Goal: Transaction & Acquisition: Purchase product/service

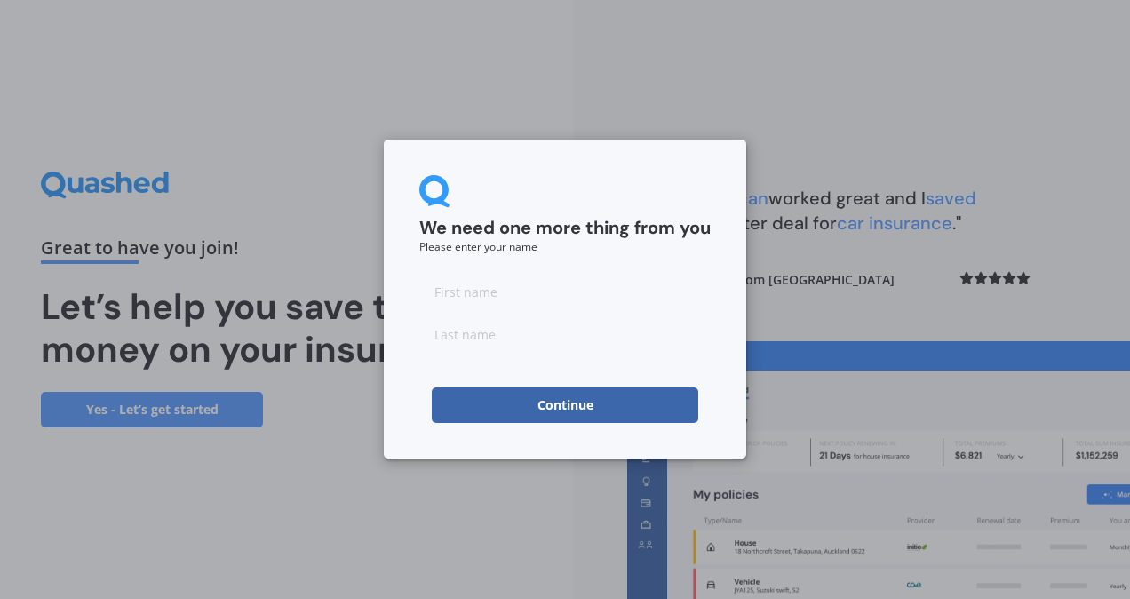
click at [595, 384] on form "We need one more thing from you Please enter your name Continue" at bounding box center [564, 299] width 291 height 248
click at [536, 294] on input at bounding box center [564, 292] width 291 height 36
type input "Viviane"
click at [572, 345] on input at bounding box center [564, 334] width 291 height 36
type input "[PERSON_NAME]"
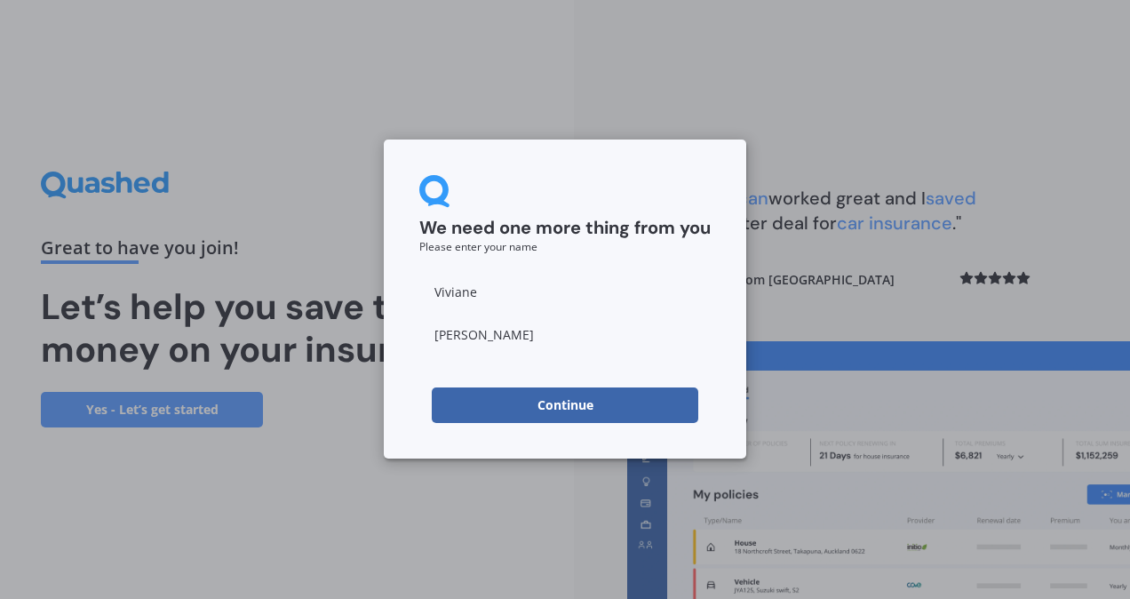
click at [591, 408] on button "Continue" at bounding box center [565, 405] width 266 height 36
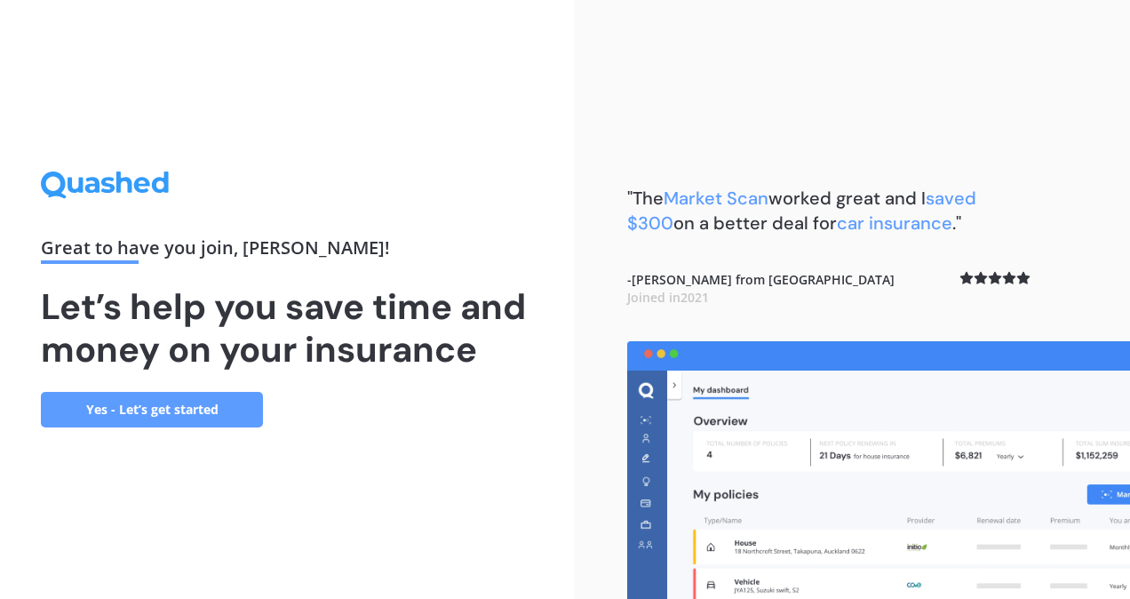
click at [223, 414] on link "Yes - Let’s get started" at bounding box center [152, 410] width 222 height 36
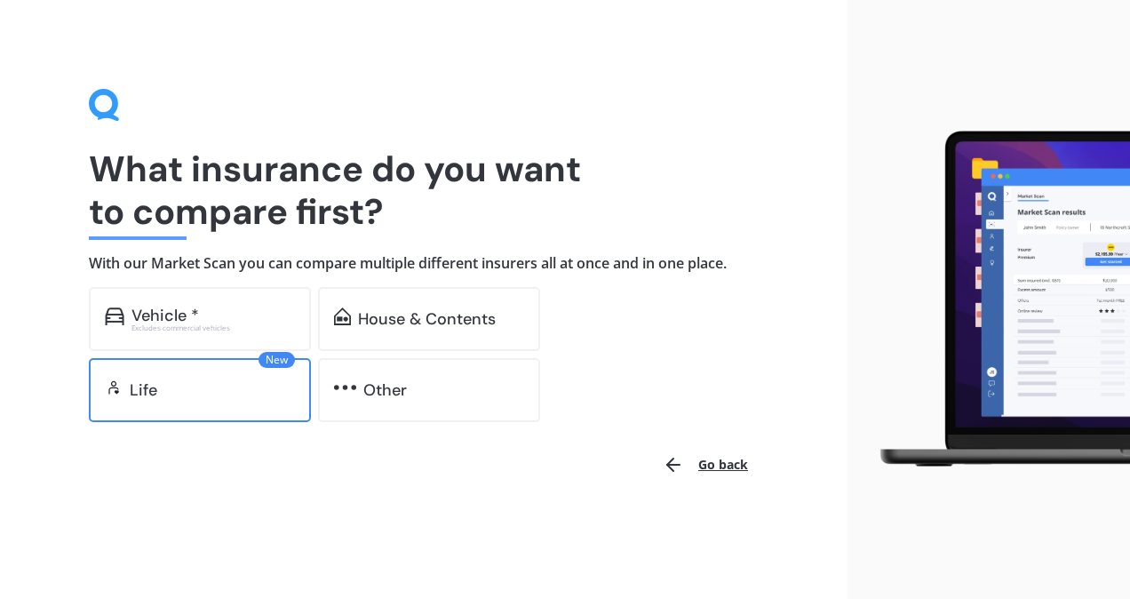
click at [190, 381] on div "Life" at bounding box center [212, 390] width 165 height 18
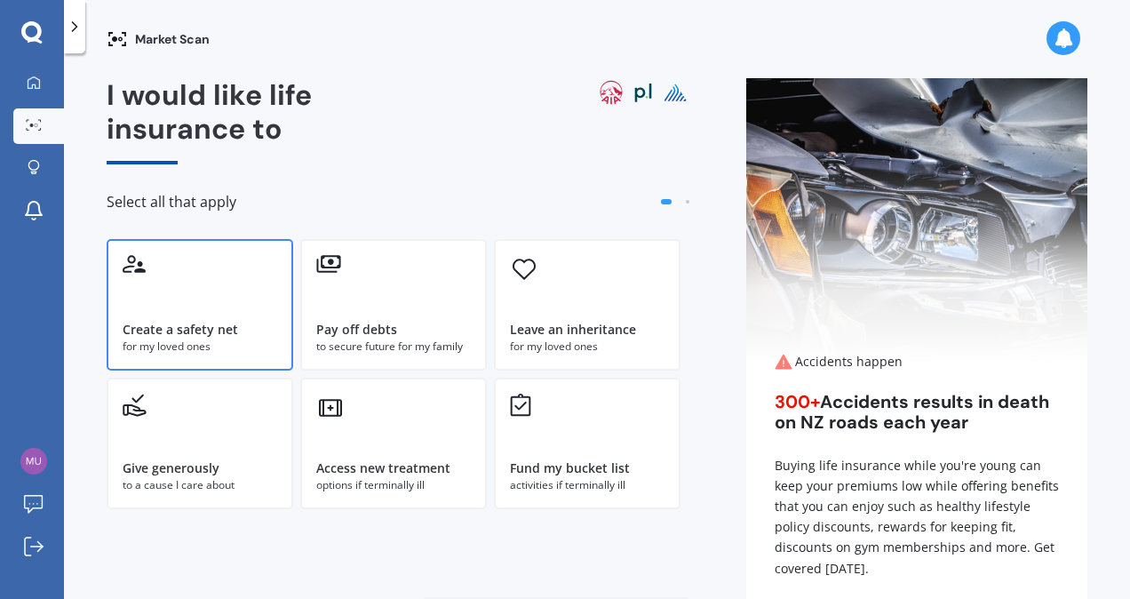
click at [186, 318] on div "Create a safety net for my loved ones" at bounding box center [200, 304] width 186 height 131
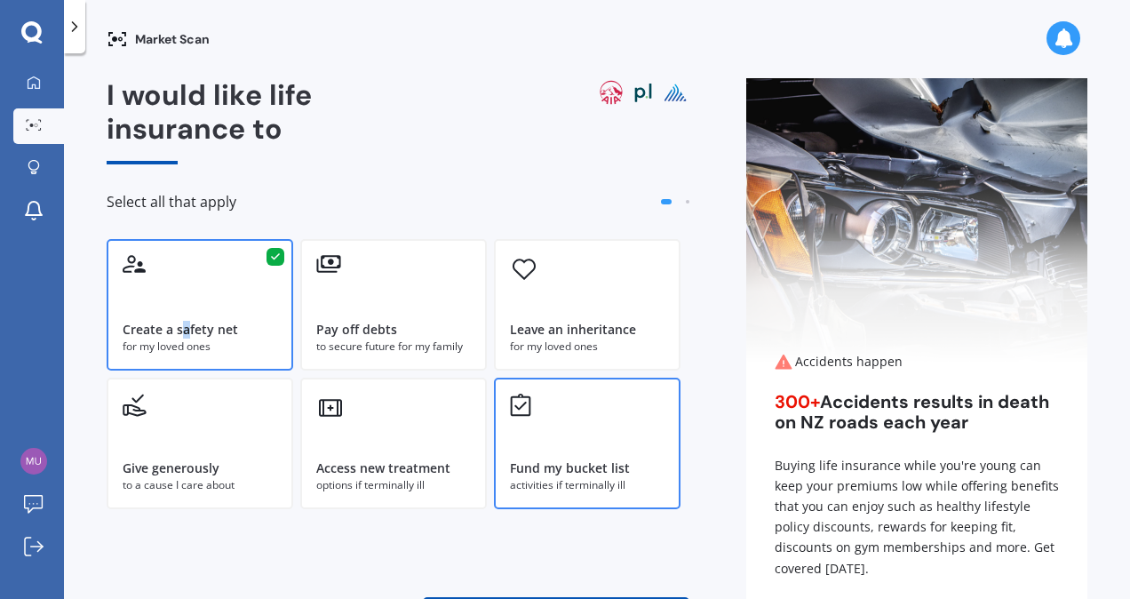
scroll to position [98, 0]
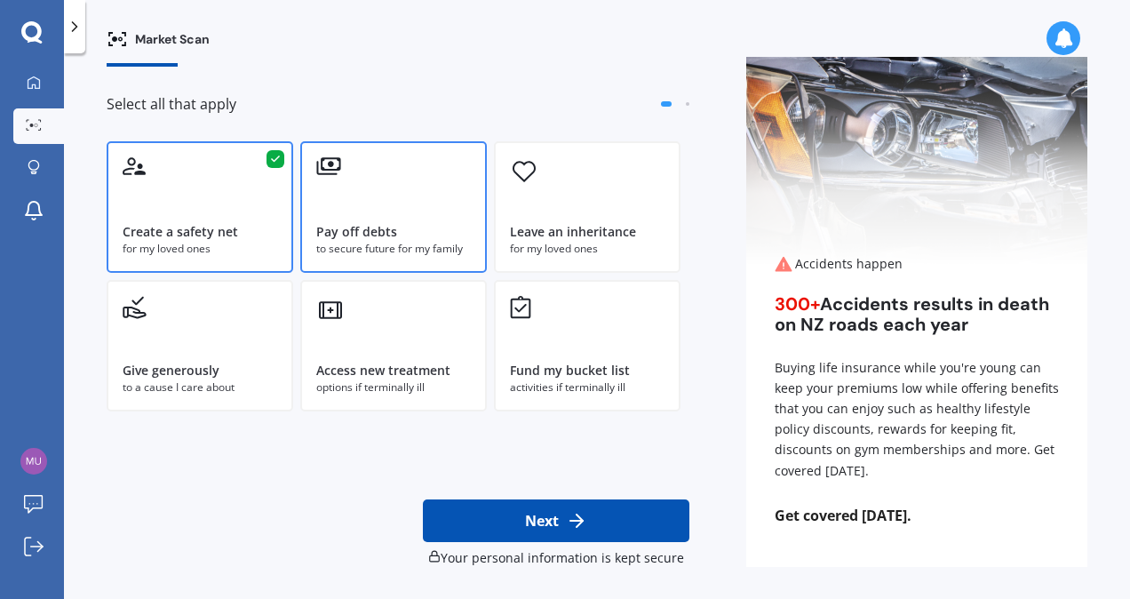
click at [424, 242] on div "to secure future for my family" at bounding box center [393, 249] width 155 height 16
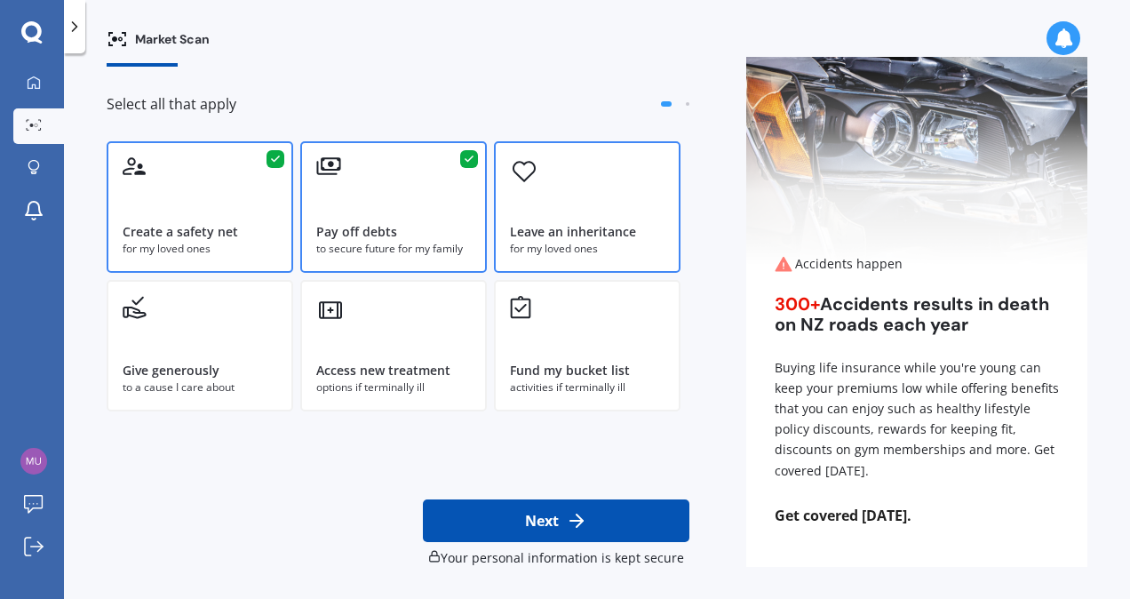
click at [521, 215] on div "Leave an inheritance for my loved ones" at bounding box center [587, 206] width 186 height 131
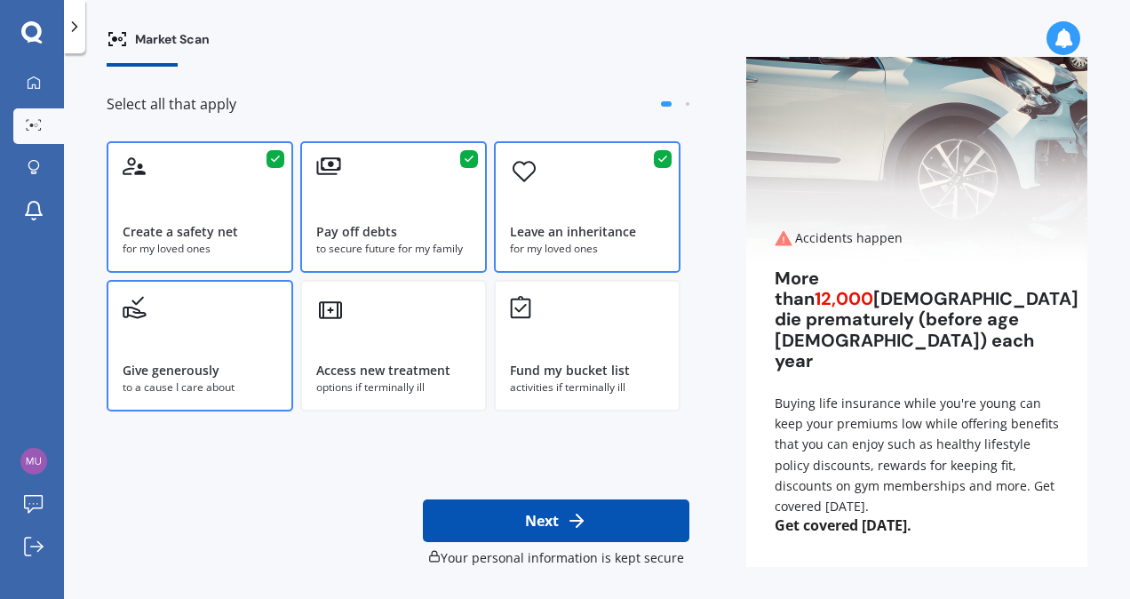
click at [201, 377] on div "Give generously" at bounding box center [171, 370] width 97 height 18
drag, startPoint x: 218, startPoint y: 377, endPoint x: 287, endPoint y: 374, distance: 68.4
click at [218, 375] on div "Give generously" at bounding box center [200, 370] width 155 height 18
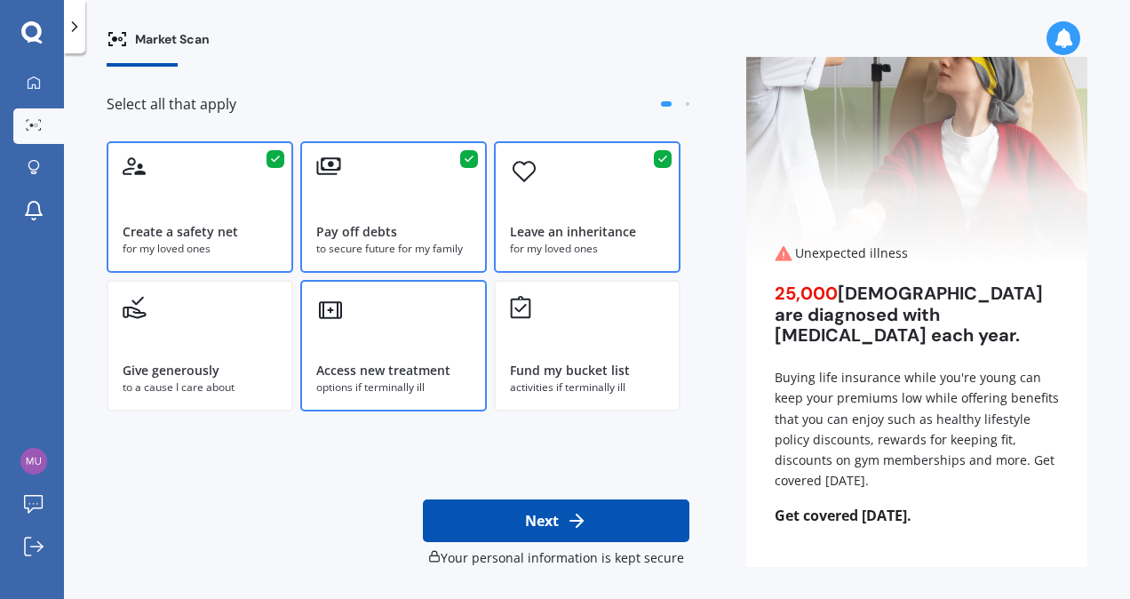
click at [356, 362] on div "Access new treatment" at bounding box center [383, 370] width 134 height 18
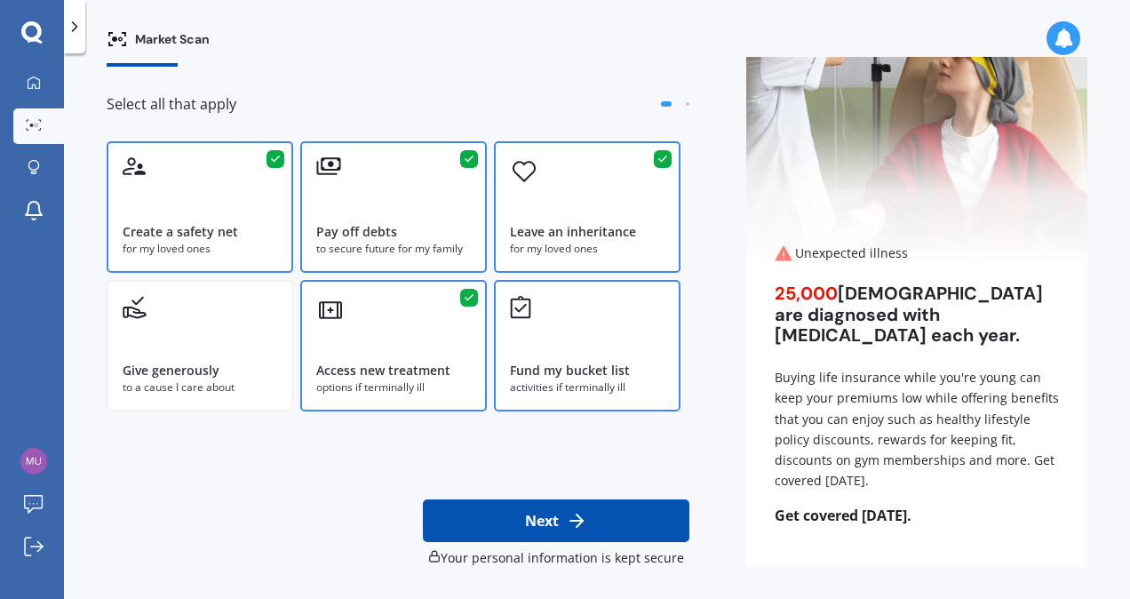
click at [503, 373] on div "Fund my bucket list activities if terminally ill" at bounding box center [587, 345] width 186 height 131
click at [590, 551] on div "Your personal information is kept secure" at bounding box center [556, 558] width 266 height 18
click at [586, 540] on button "Next" at bounding box center [556, 520] width 266 height 43
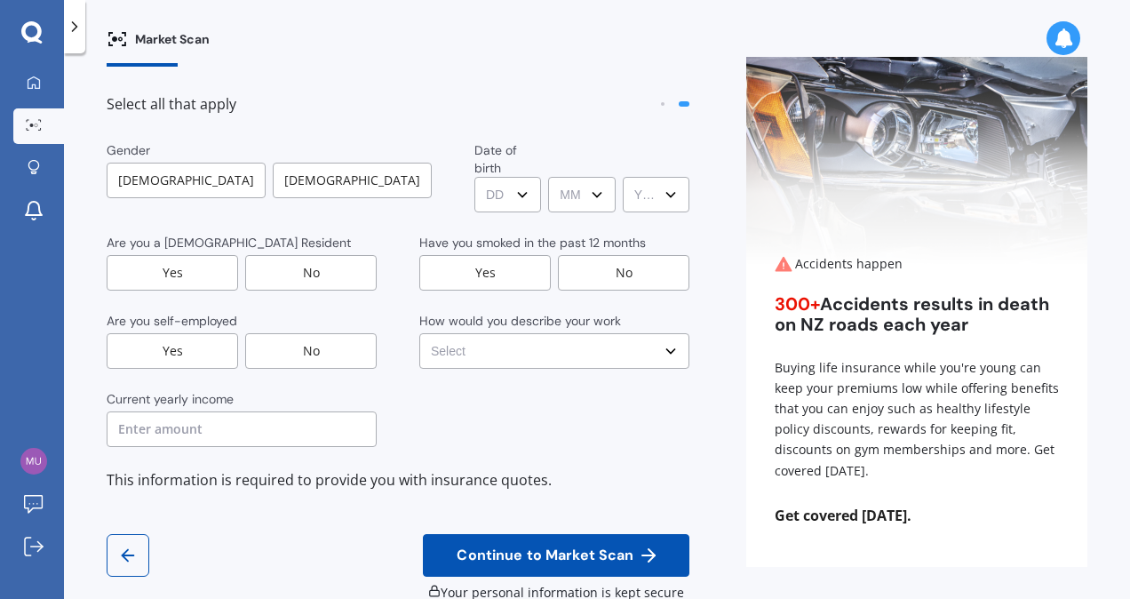
click at [276, 163] on div "[DEMOGRAPHIC_DATA]" at bounding box center [352, 181] width 159 height 36
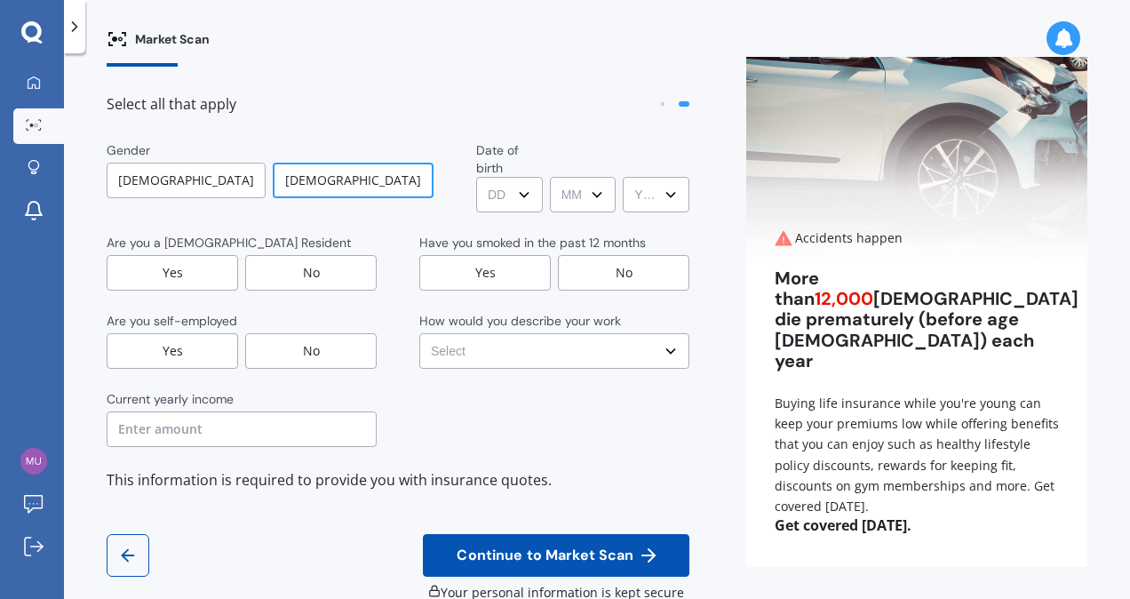
click at [207, 163] on div "[DEMOGRAPHIC_DATA]" at bounding box center [186, 181] width 159 height 36
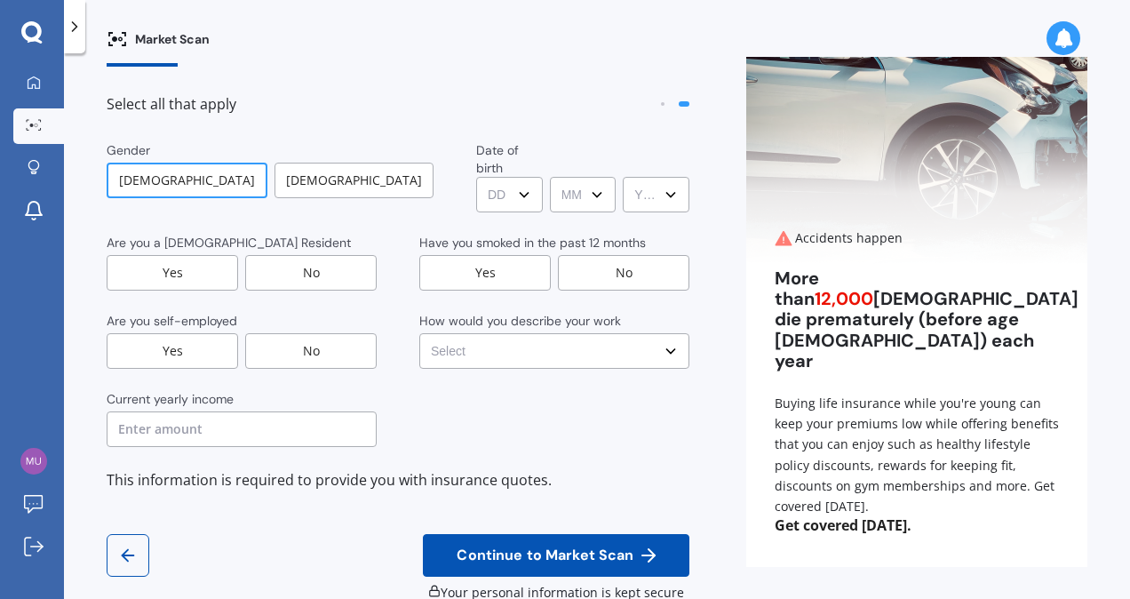
click at [476, 177] on select "DD DD 01 02 03 04 05 06 07 08 09 10 11 12 13 14 15 16 17 18 19 20 21 22 23 24 2…" at bounding box center [509, 195] width 67 height 36
click at [309, 163] on div "[DEMOGRAPHIC_DATA]" at bounding box center [353, 181] width 159 height 36
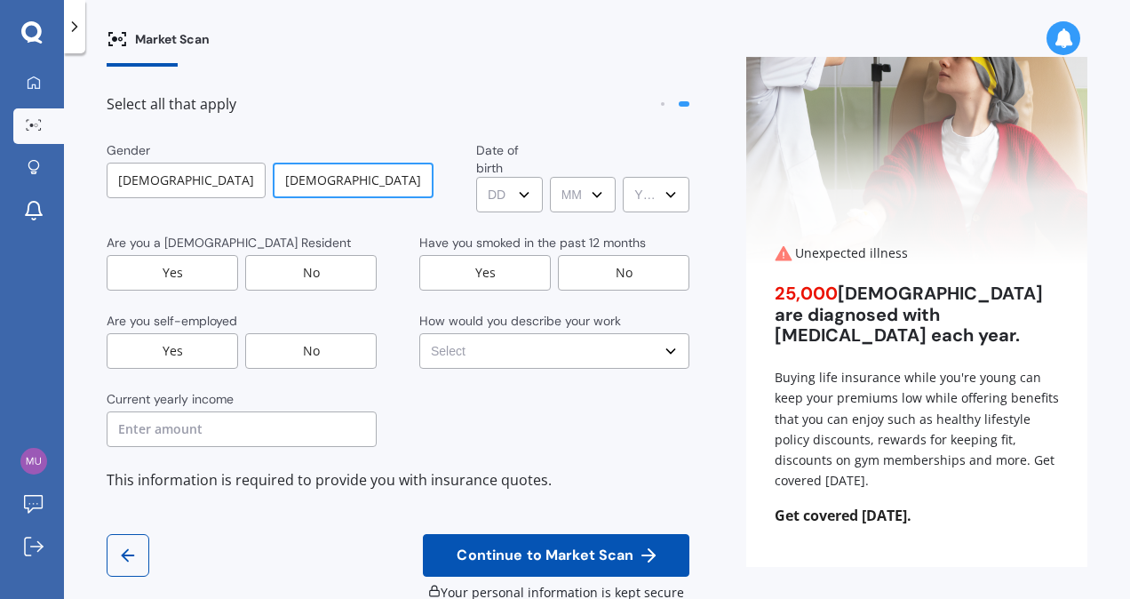
click at [488, 177] on select "DD DD 01 02 03 04 05 06 07 08 09 10 11 12 13 14 15 16 17 18 19 20 21 22 23 24 2…" at bounding box center [509, 195] width 67 height 36
select select "07"
click at [476, 177] on select "DD DD 01 02 03 04 05 06 07 08 09 10 11 12 13 14 15 16 17 18 19 20 21 22 23 24 2…" at bounding box center [509, 195] width 67 height 36
click at [563, 177] on select "MM MM 01 02 03 04 05 06 07 08 09 10 11 12" at bounding box center [583, 195] width 67 height 36
select select "01"
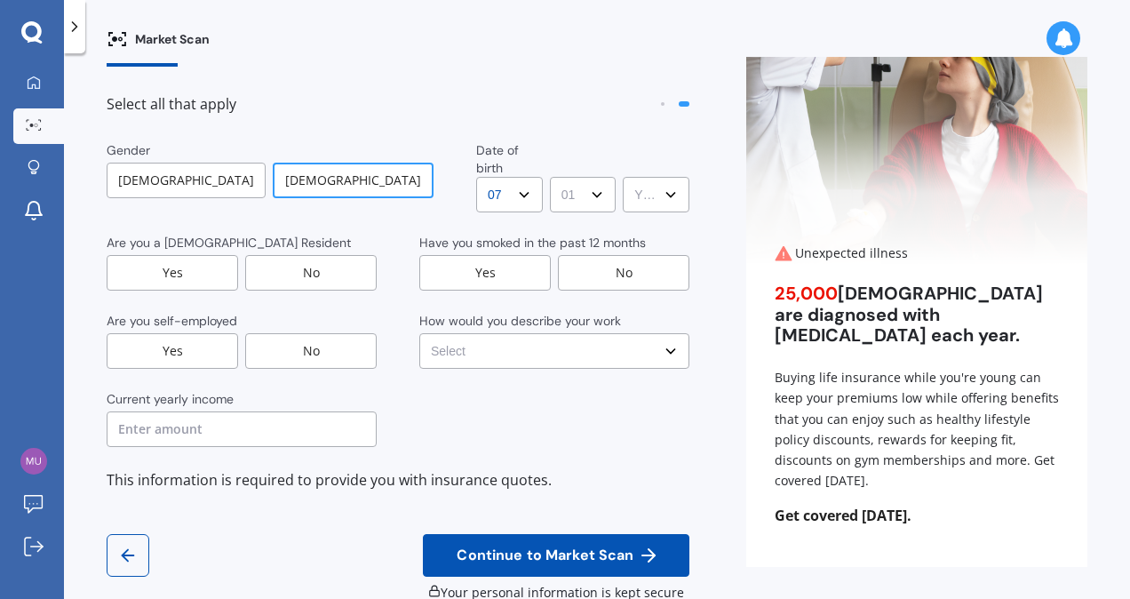
click at [550, 177] on select "MM MM 01 02 03 04 05 06 07 08 09 10 11 12" at bounding box center [583, 195] width 67 height 36
click at [658, 177] on select "YYYY YYYY 2009 2008 2007 2006 2005 2004 2003 2002 2001 2000 1999 1998 1997 1996…" at bounding box center [656, 195] width 67 height 36
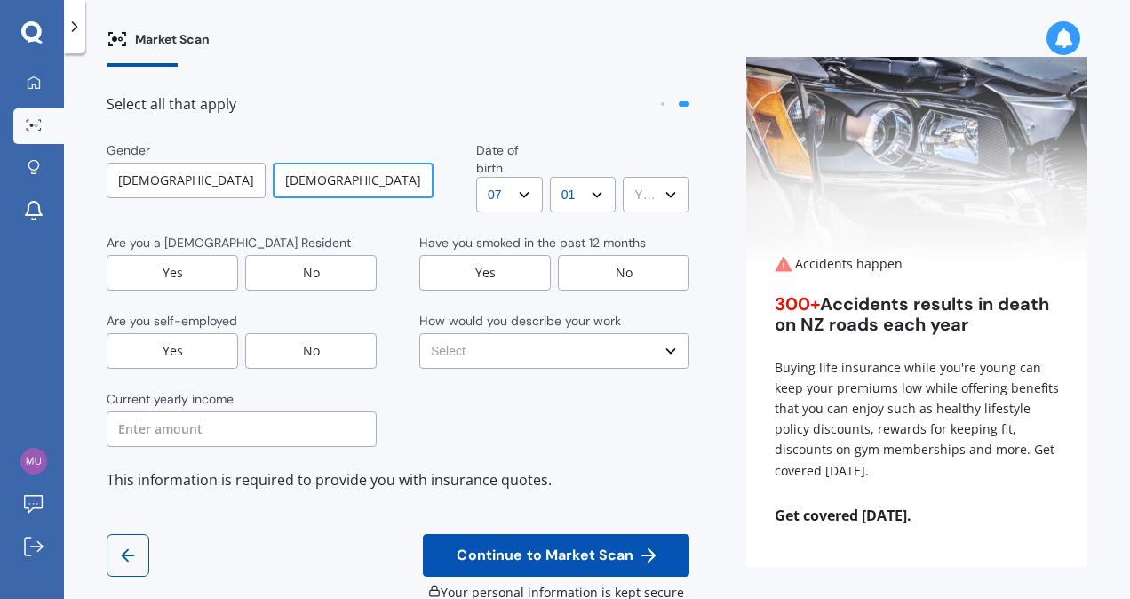
select select "1970"
click at [623, 177] on select "YYYY YYYY 2009 2008 2007 2006 2005 2004 2003 2002 2001 2000 1999 1998 1997 1996…" at bounding box center [656, 195] width 67 height 36
click at [600, 255] on div "No" at bounding box center [623, 273] width 131 height 36
click at [174, 255] on div "Yes" at bounding box center [172, 273] width 131 height 36
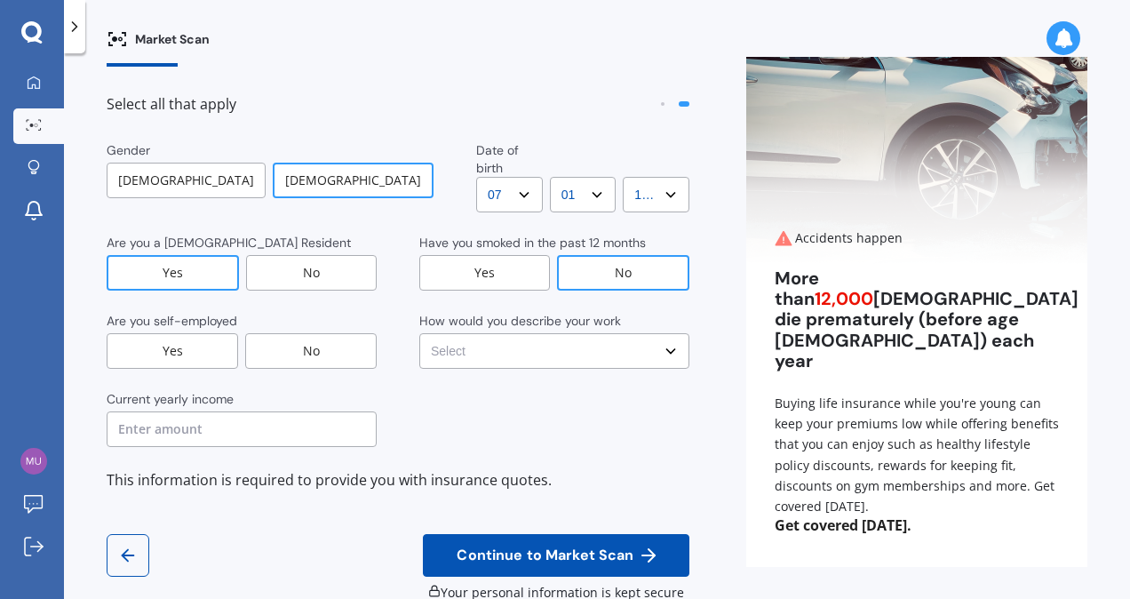
click at [344, 333] on div "No" at bounding box center [310, 351] width 131 height 36
click at [664, 333] on select "Select No manual work e.g. lawyer, consultant, engineer Light manual work [PERS…" at bounding box center [554, 351] width 270 height 36
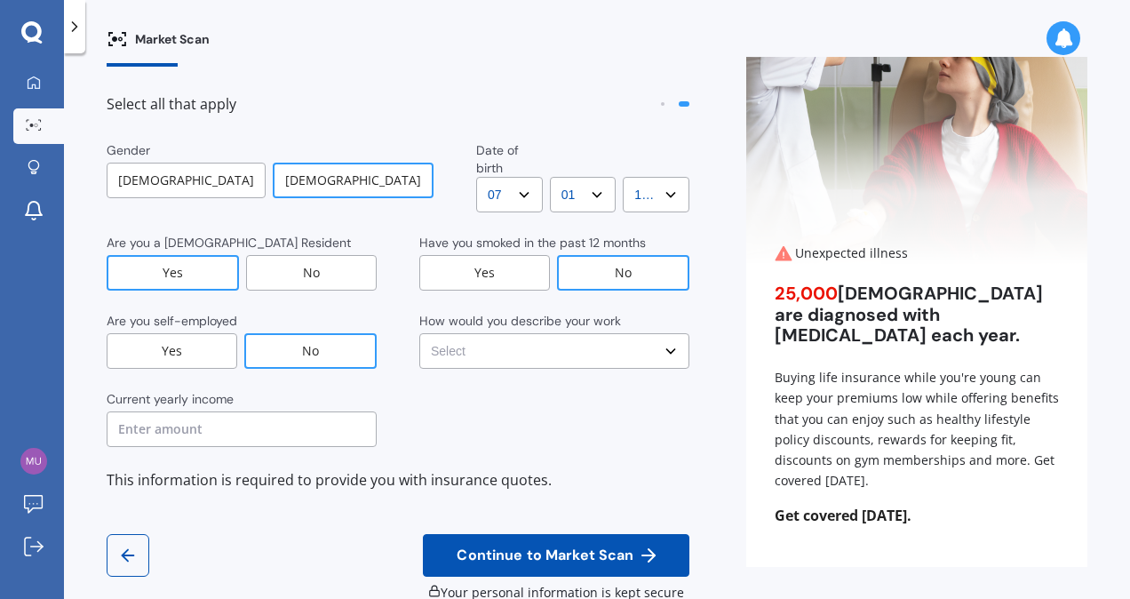
select select "No manual work e.g. lawyer, consultant, engineer"
click at [419, 333] on select "Select No manual work e.g. lawyer, consultant, engineer Light manual work [PERS…" at bounding box center [554, 351] width 270 height 36
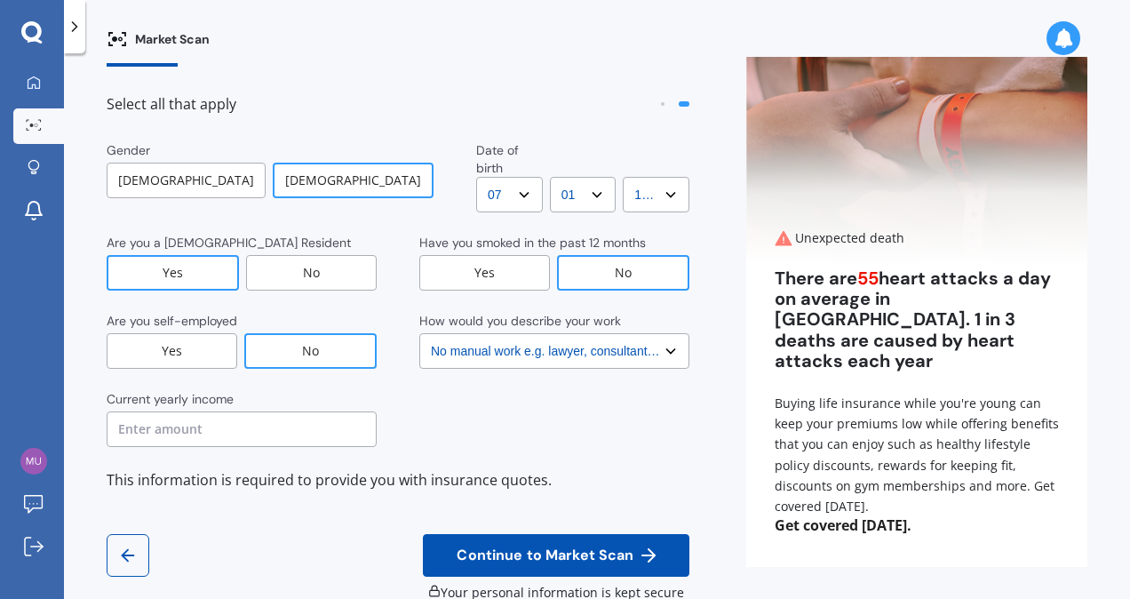
click at [261, 411] on input "text" at bounding box center [242, 429] width 270 height 36
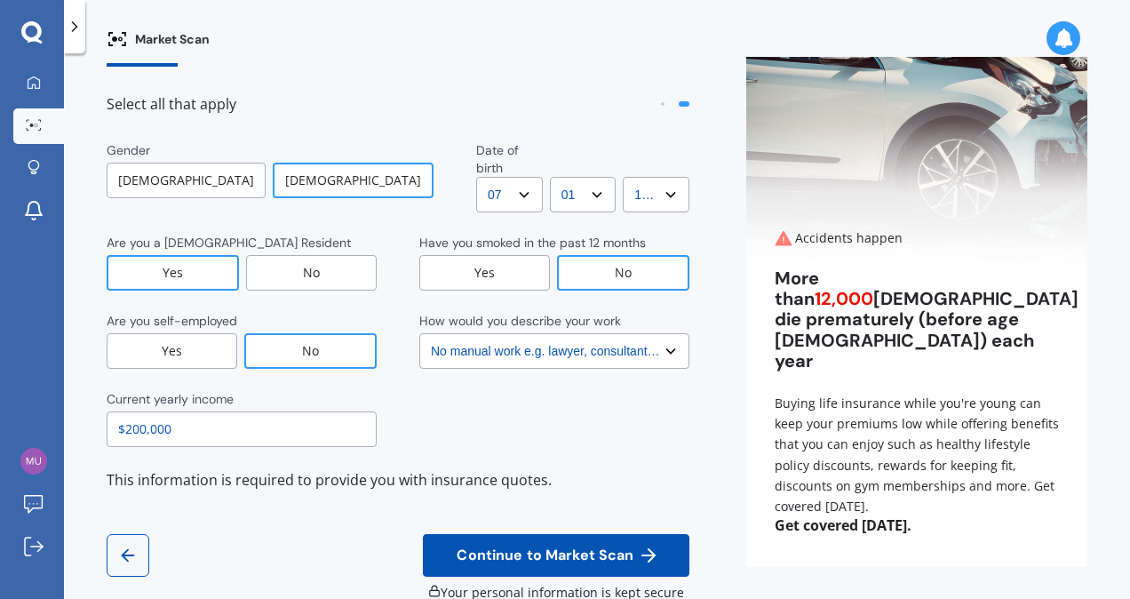
type input "$200,000"
click at [539, 547] on span "Continue to Market Scan" at bounding box center [545, 555] width 184 height 17
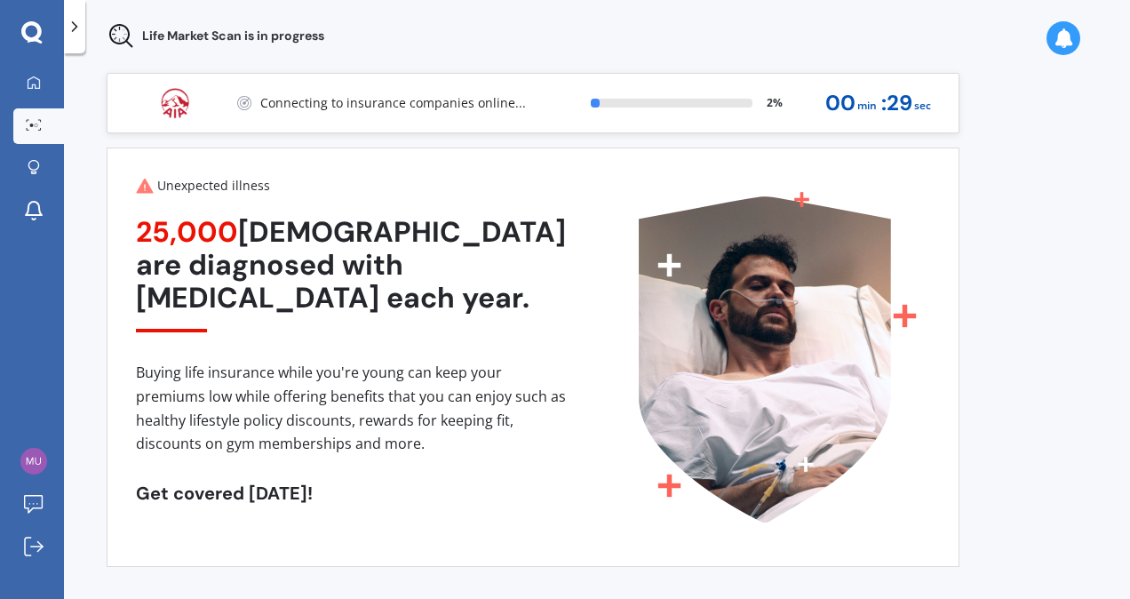
scroll to position [5, 0]
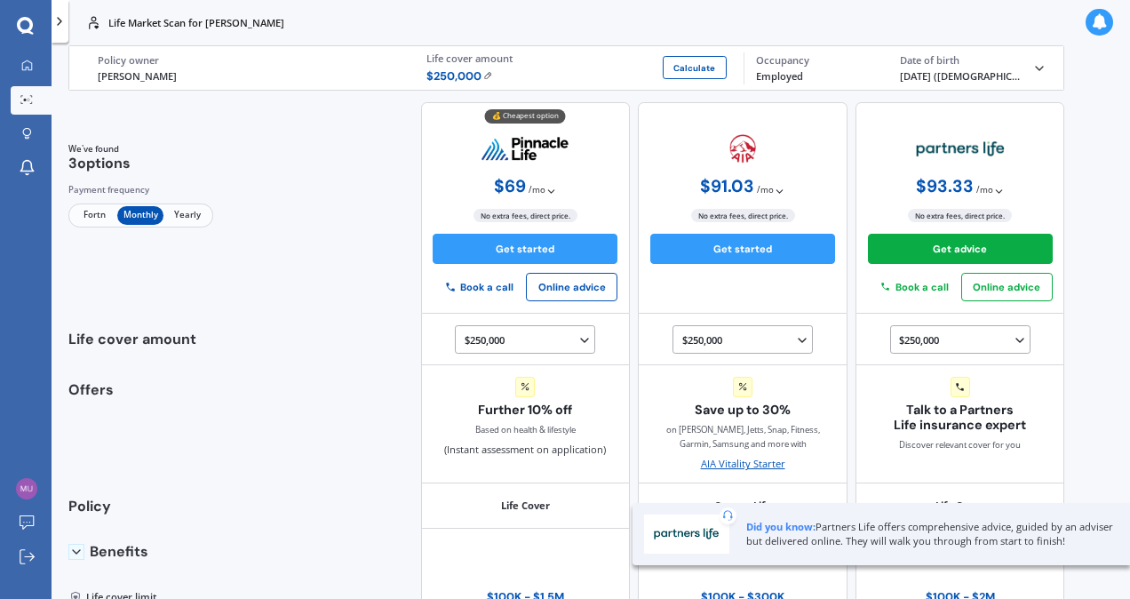
click at [1113, 460] on div "Life Market Scan for [PERSON_NAME] Life Market Scan for [PERSON_NAME] Life [PER…" at bounding box center [591, 299] width 1078 height 599
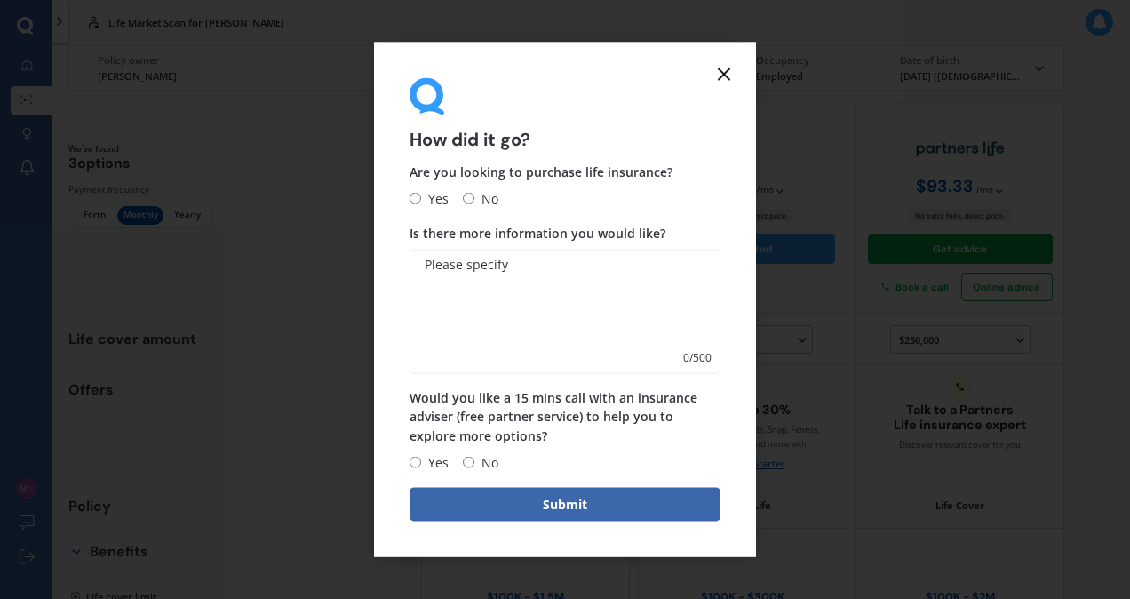
click at [726, 76] on line at bounding box center [723, 74] width 11 height 11
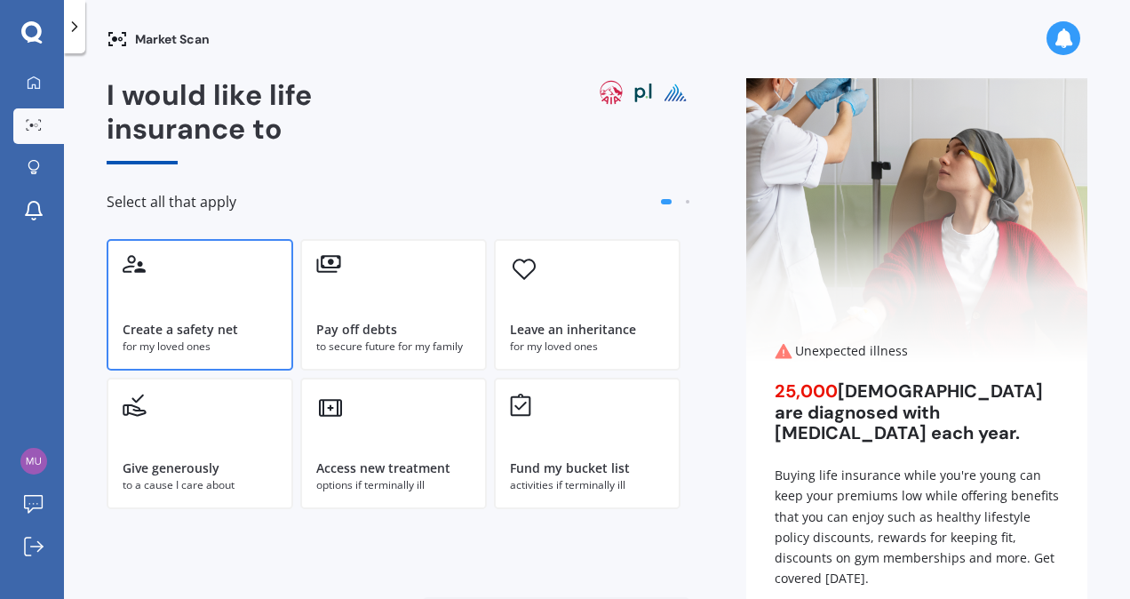
click at [199, 326] on div "Create a safety net" at bounding box center [180, 330] width 115 height 18
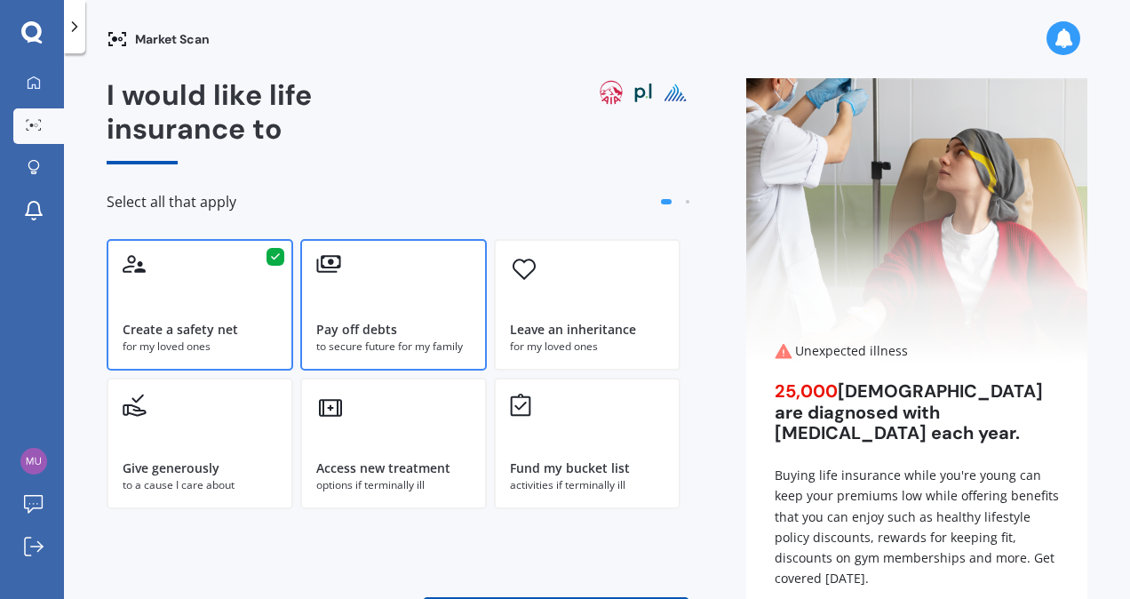
click at [375, 329] on div "Pay off debts" at bounding box center [356, 330] width 81 height 18
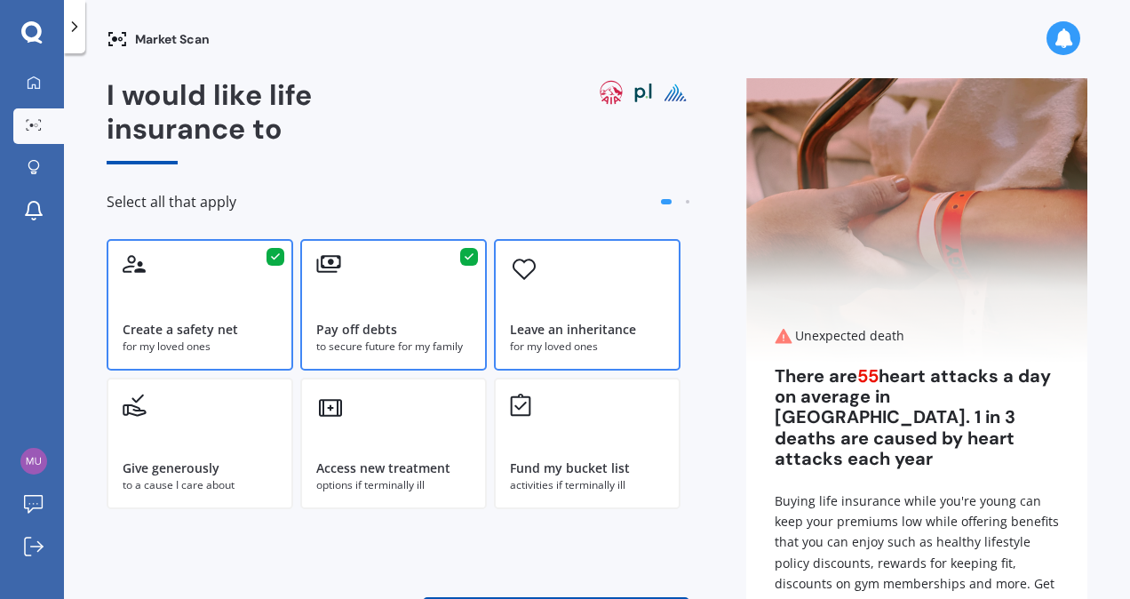
click at [534, 326] on div "Leave an inheritance" at bounding box center [573, 330] width 126 height 18
click at [393, 455] on div "Access new treatment options if terminally ill" at bounding box center [393, 442] width 186 height 131
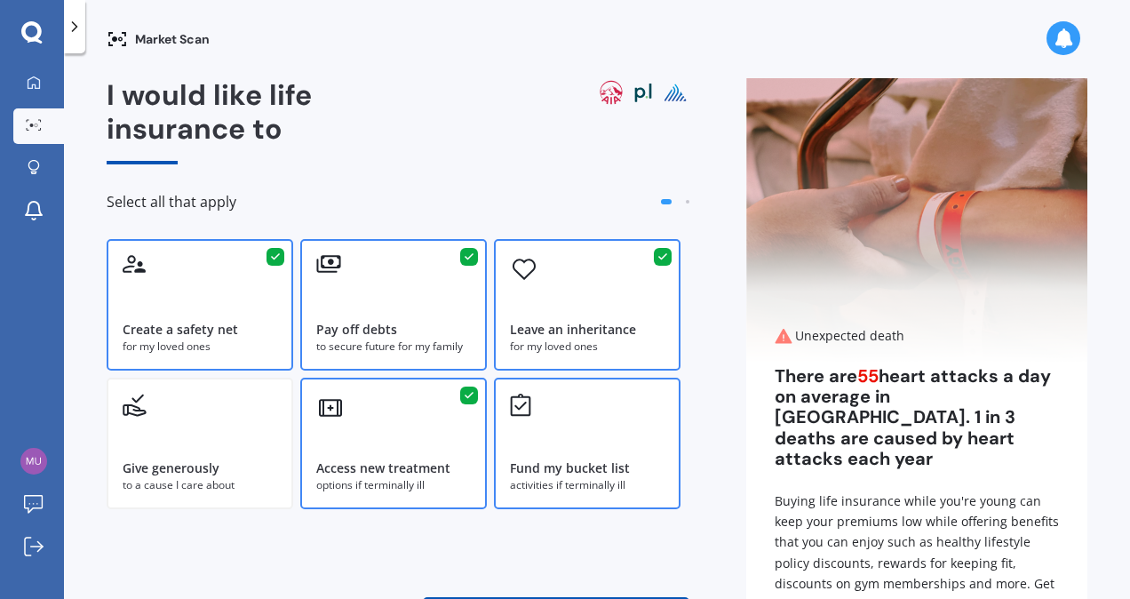
drag, startPoint x: 553, startPoint y: 479, endPoint x: 538, endPoint y: 455, distance: 28.3
click at [556, 477] on div "activities if terminally ill" at bounding box center [587, 485] width 155 height 16
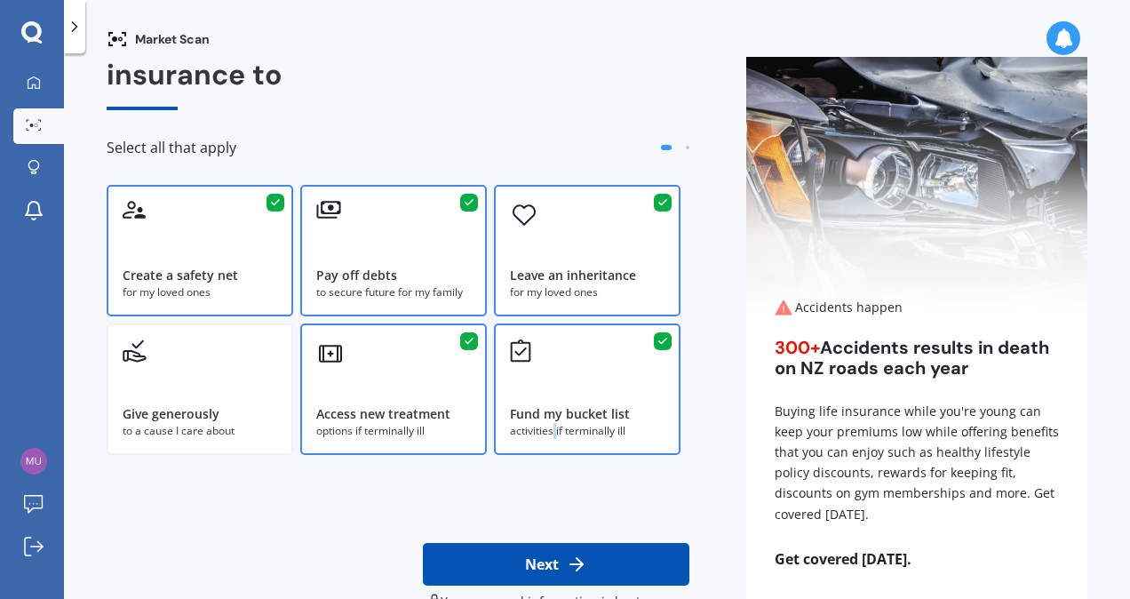
scroll to position [98, 0]
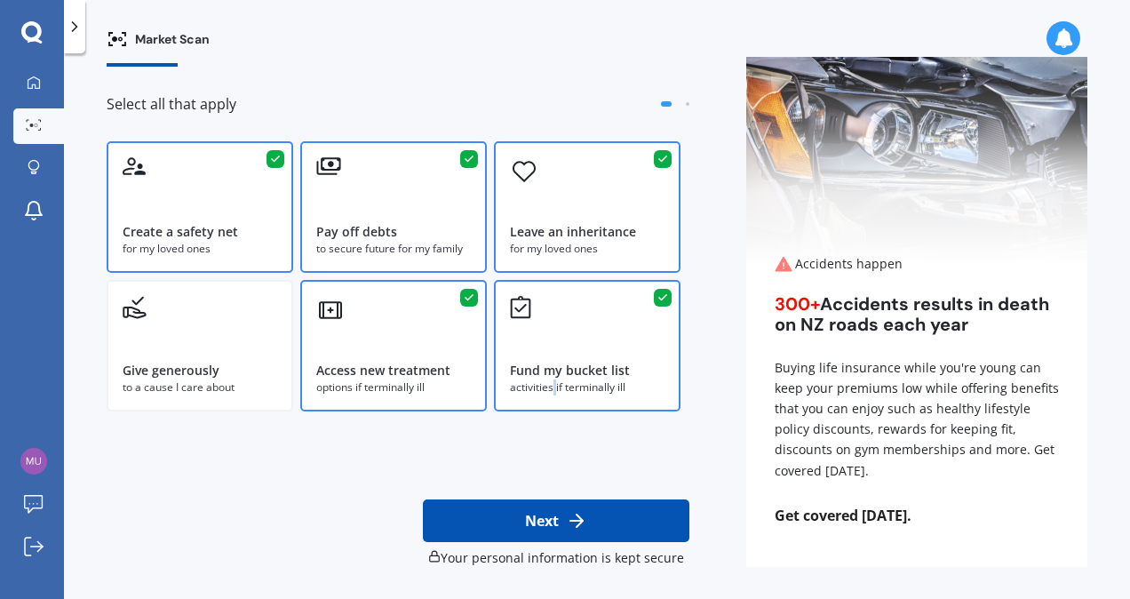
click at [566, 519] on icon at bounding box center [576, 520] width 21 height 21
select select "07"
select select "01"
select select "1970"
select select "No manual work e.g. lawyer, consultant, engineer"
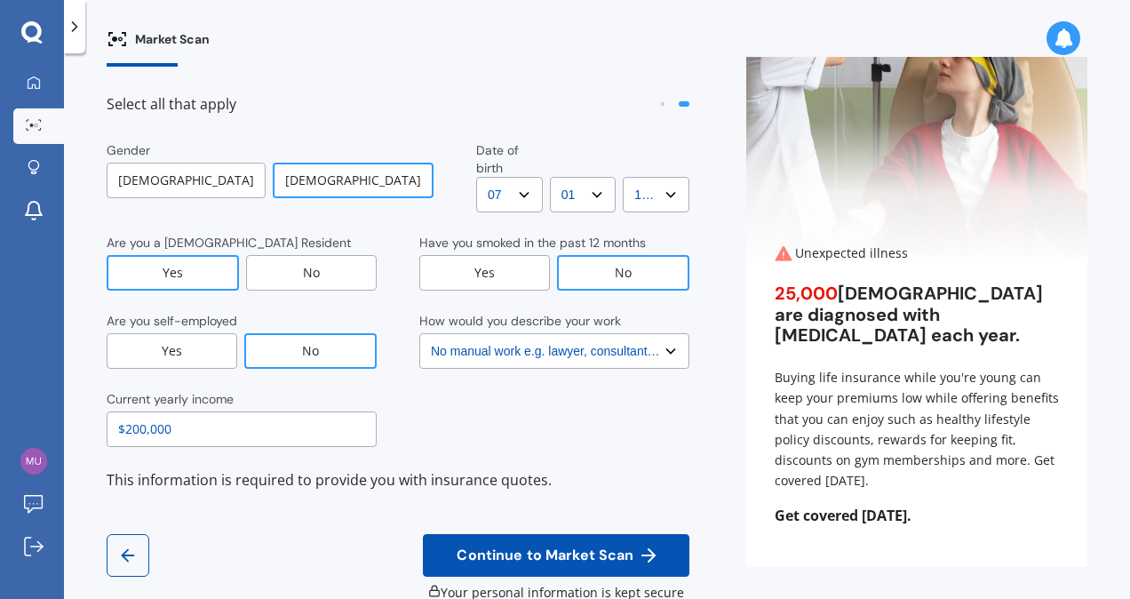
scroll to position [0, 0]
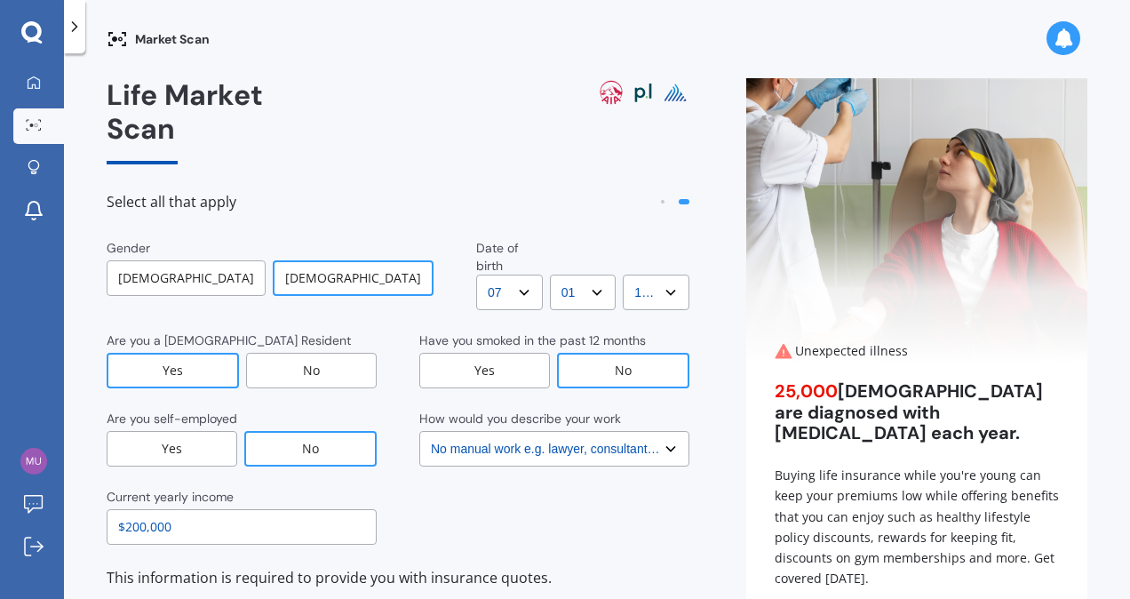
click at [638, 274] on select "YYYY YYYY 2009 2008 2007 2006 2005 2004 2003 2002 2001 2000 1999 1998 1997 1996…" at bounding box center [656, 292] width 67 height 36
select select "1975"
click at [623, 274] on select "YYYY YYYY 2009 2008 2007 2006 2005 2004 2003 2002 2001 2000 1999 1998 1997 1996…" at bounding box center [656, 292] width 67 height 36
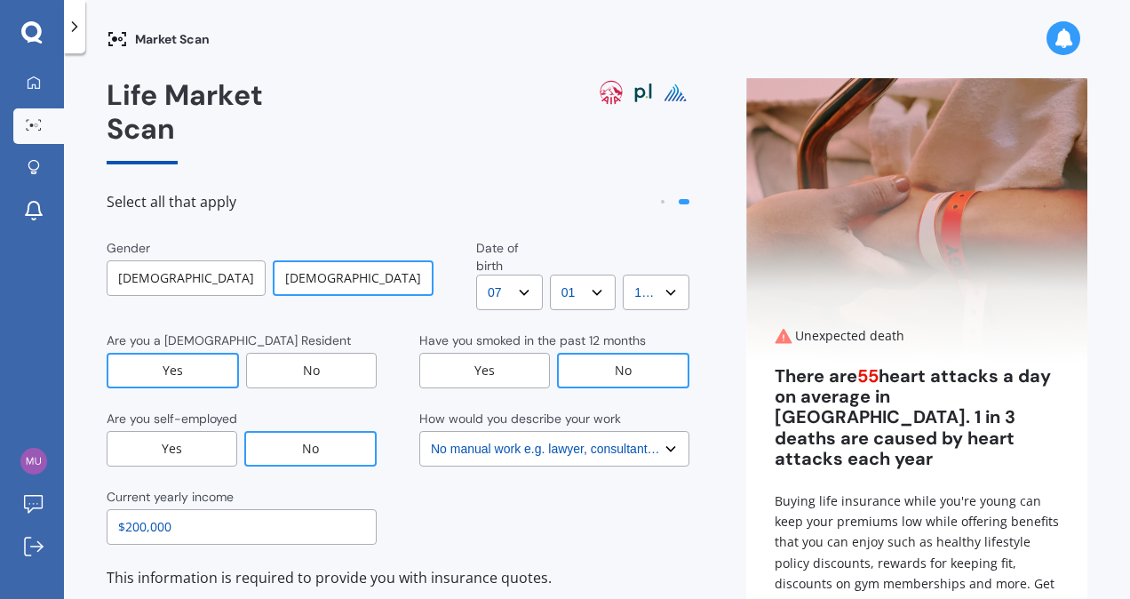
scroll to position [98, 0]
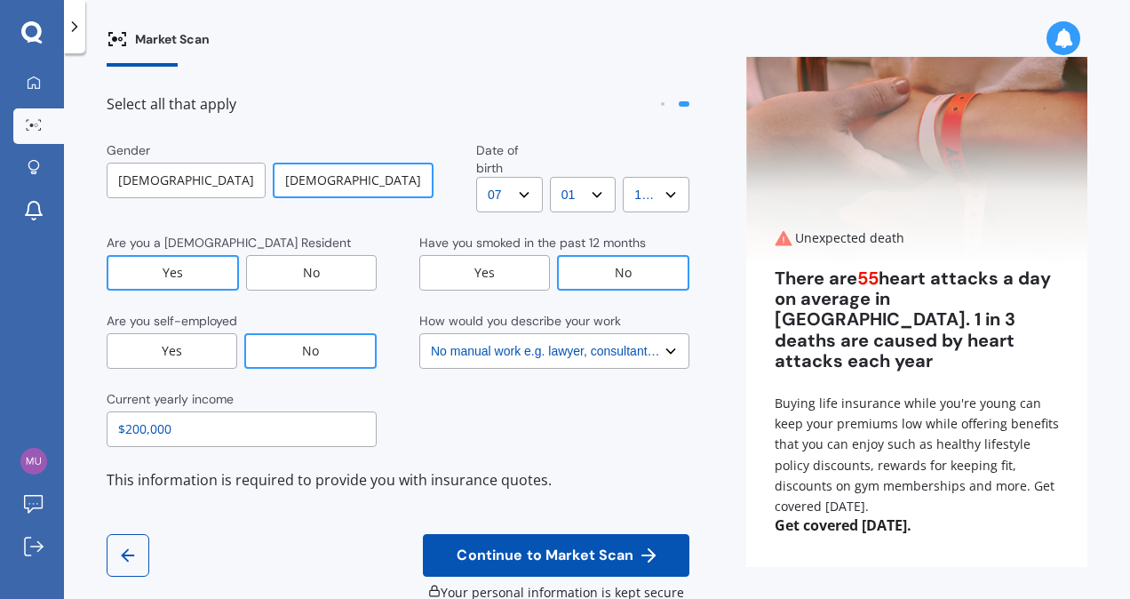
click at [570, 547] on span "Continue to Market Scan" at bounding box center [545, 555] width 184 height 17
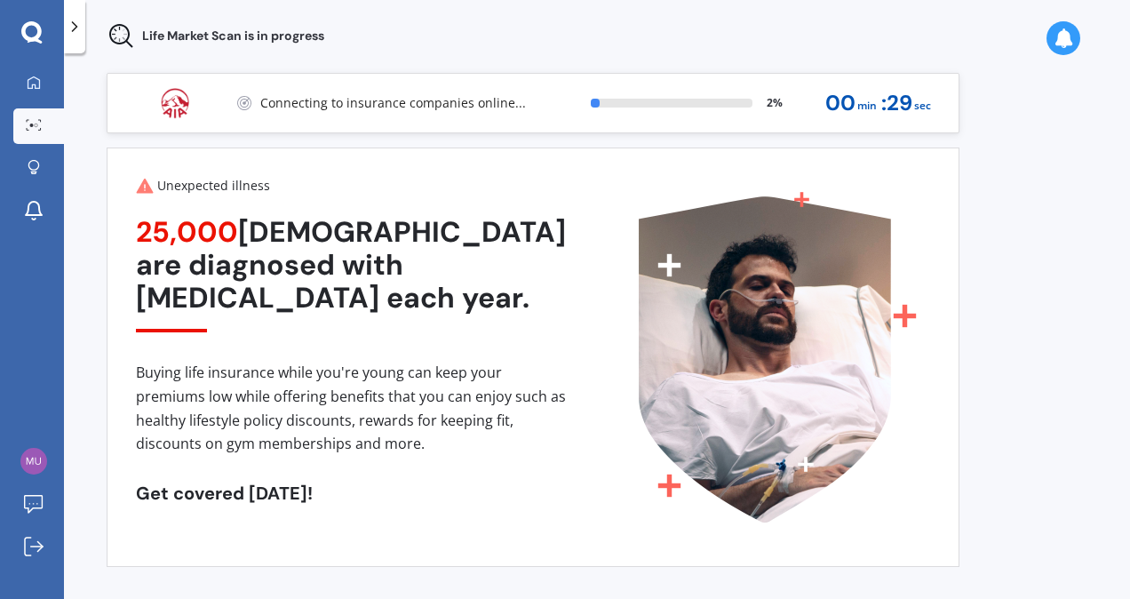
scroll to position [5, 0]
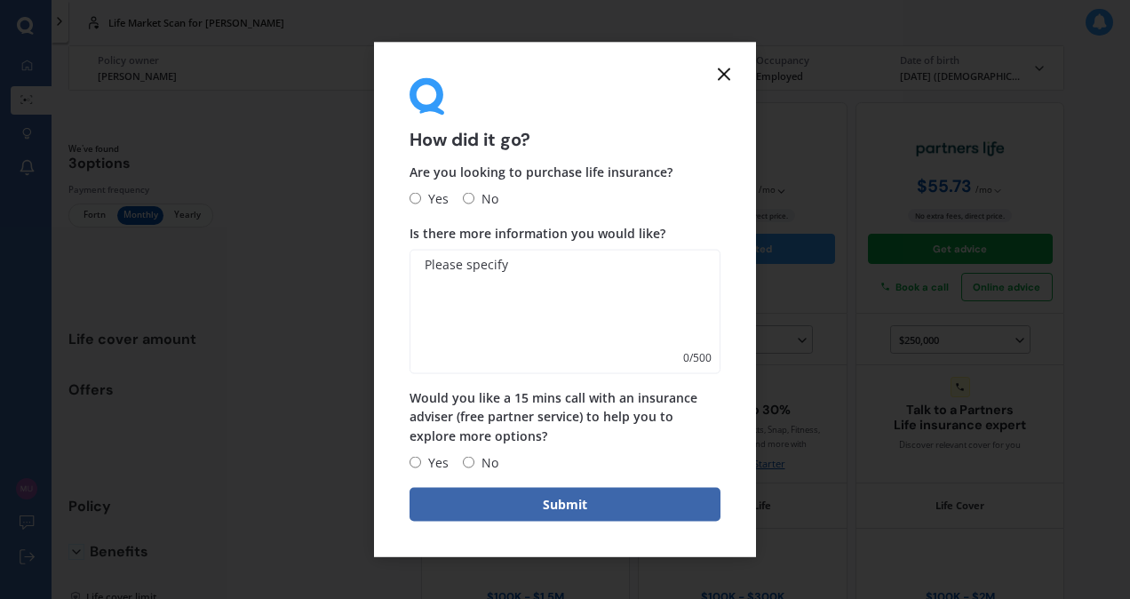
click at [722, 78] on icon at bounding box center [723, 74] width 21 height 21
click at [734, 75] on div "How did it go? Are you looking to purchase life insurance? Yes No Is there more…" at bounding box center [565, 300] width 382 height 514
click at [723, 66] on icon at bounding box center [723, 74] width 21 height 21
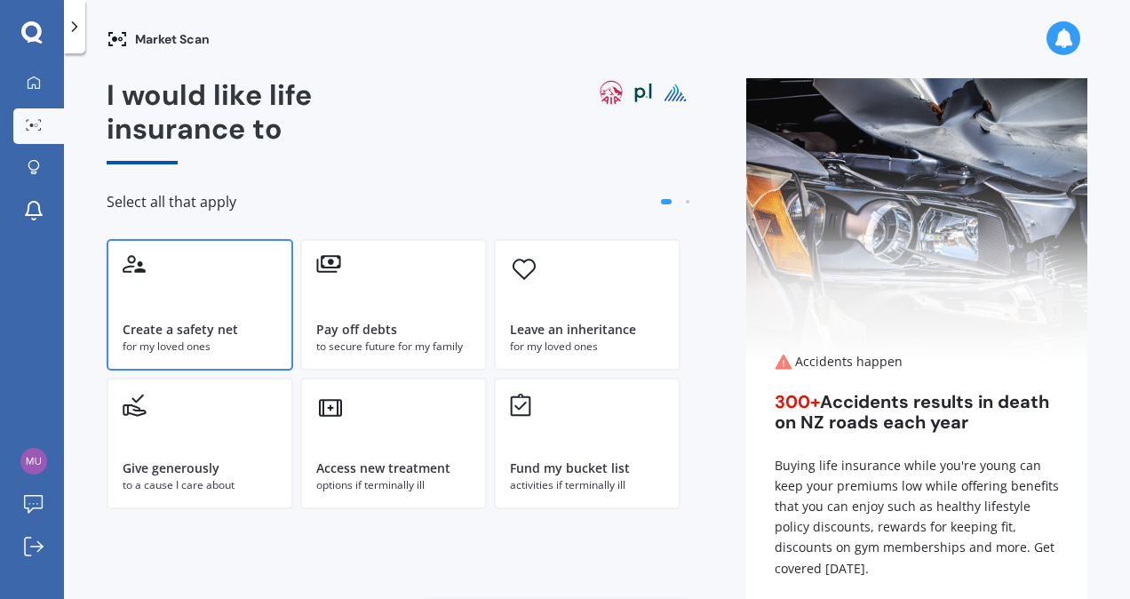
click at [186, 298] on div "Create a safety net for my loved ones" at bounding box center [200, 304] width 186 height 131
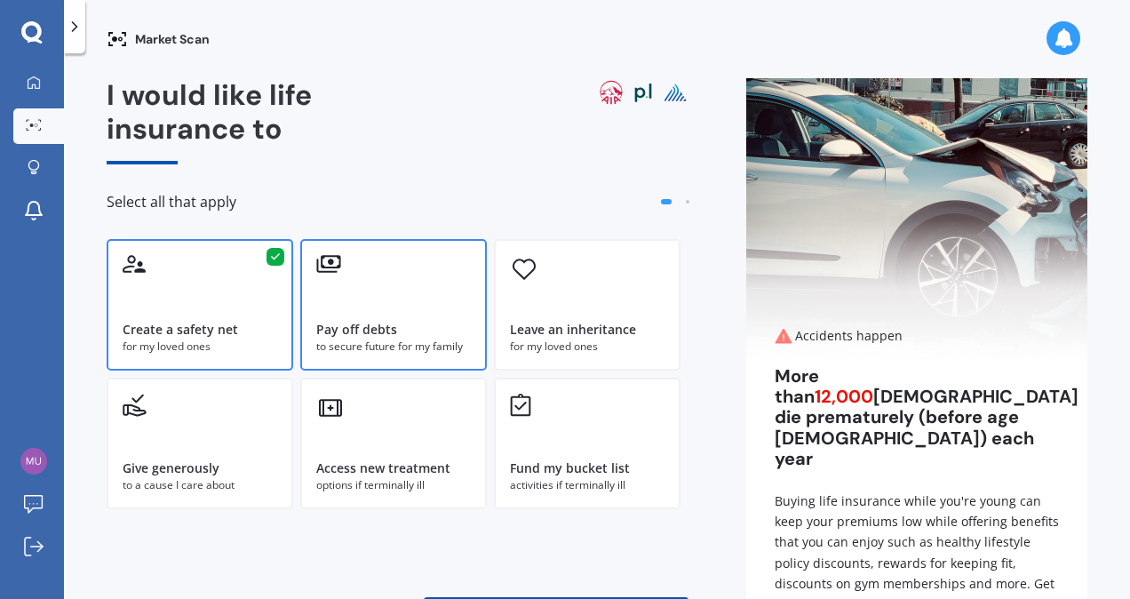
drag, startPoint x: 368, startPoint y: 345, endPoint x: 381, endPoint y: 346, distance: 13.4
click at [371, 345] on div "to secure future for my family" at bounding box center [393, 346] width 155 height 16
click at [596, 318] on div "Leave an inheritance for my loved ones" at bounding box center [587, 304] width 186 height 131
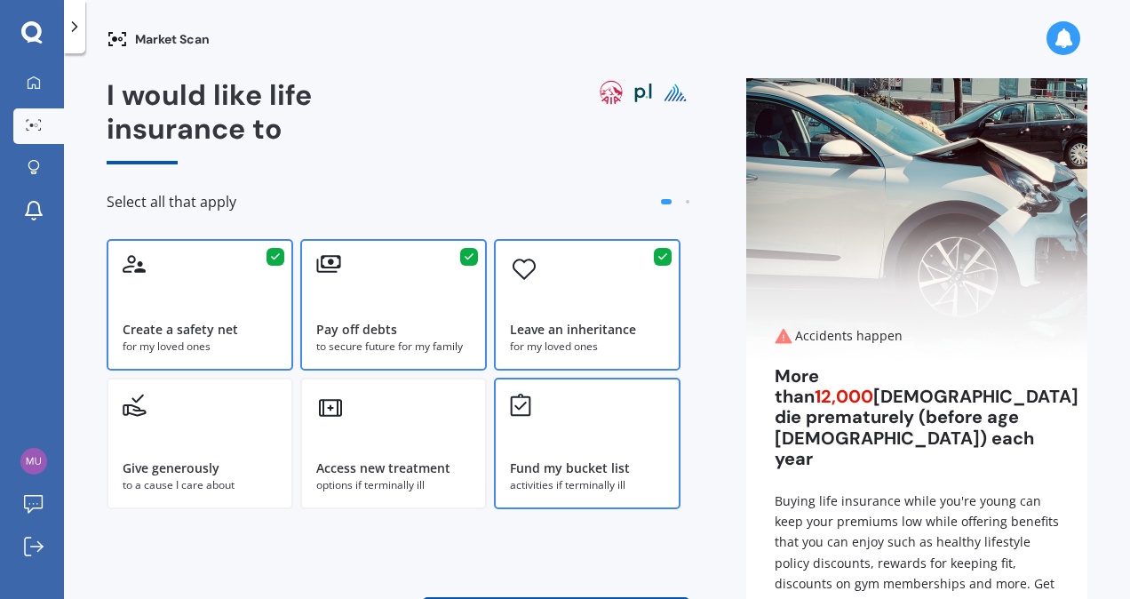
click at [572, 442] on div "Fund my bucket list activities if terminally ill" at bounding box center [587, 442] width 186 height 131
click at [433, 442] on div "Access new treatment options if terminally ill" at bounding box center [393, 442] width 186 height 131
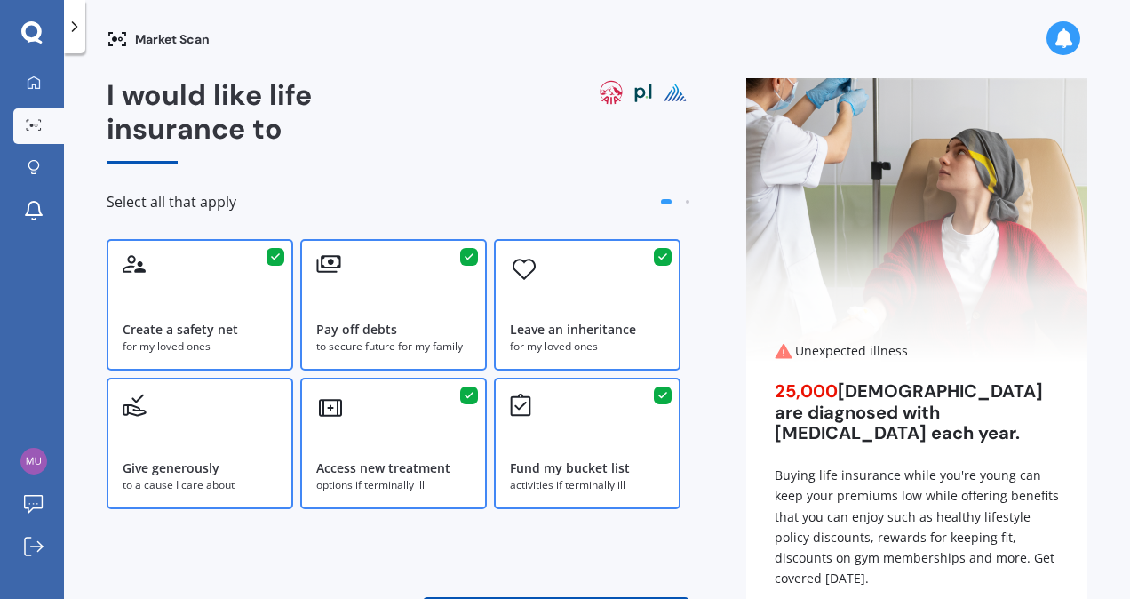
click at [165, 460] on div "Give generously" at bounding box center [171, 468] width 97 height 18
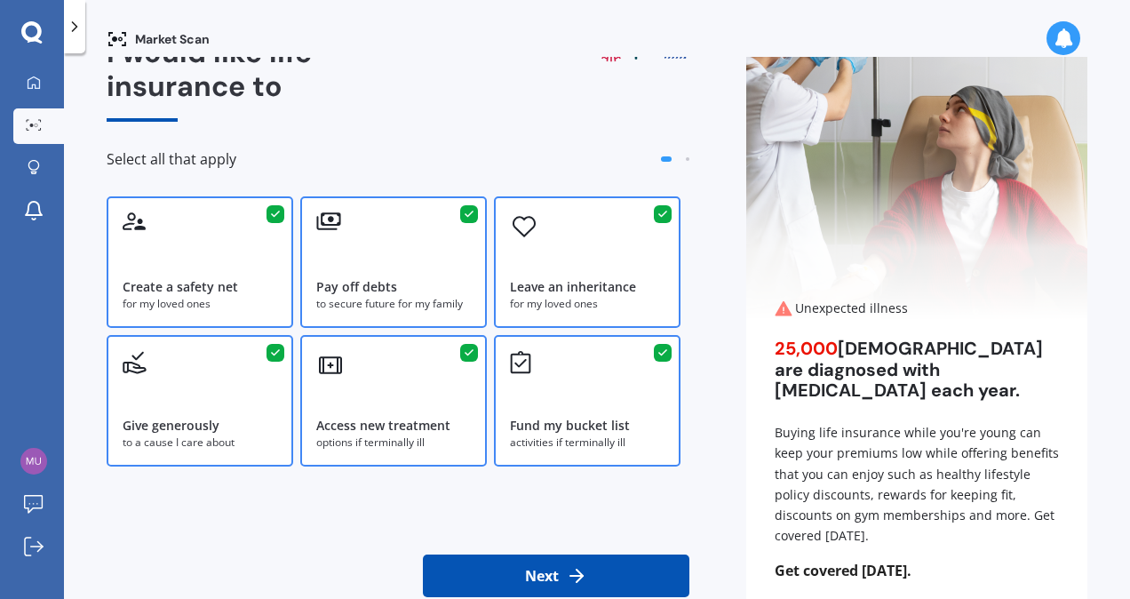
scroll to position [98, 0]
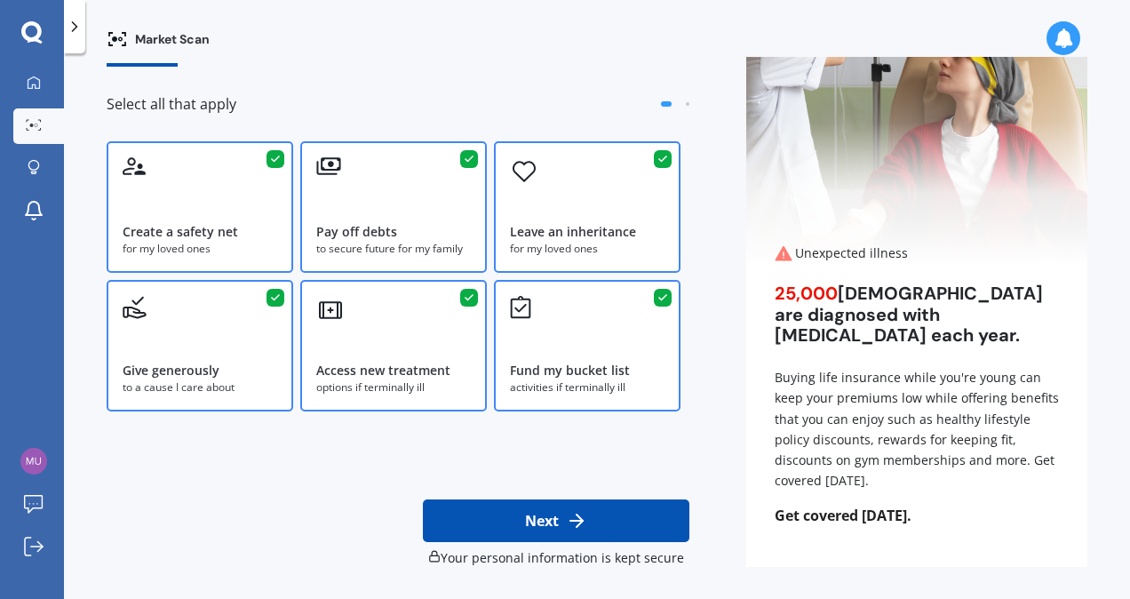
click at [558, 513] on button "Next" at bounding box center [556, 520] width 266 height 43
select select "07"
select select "01"
select select "1975"
select select "No manual work e.g. lawyer, consultant, engineer"
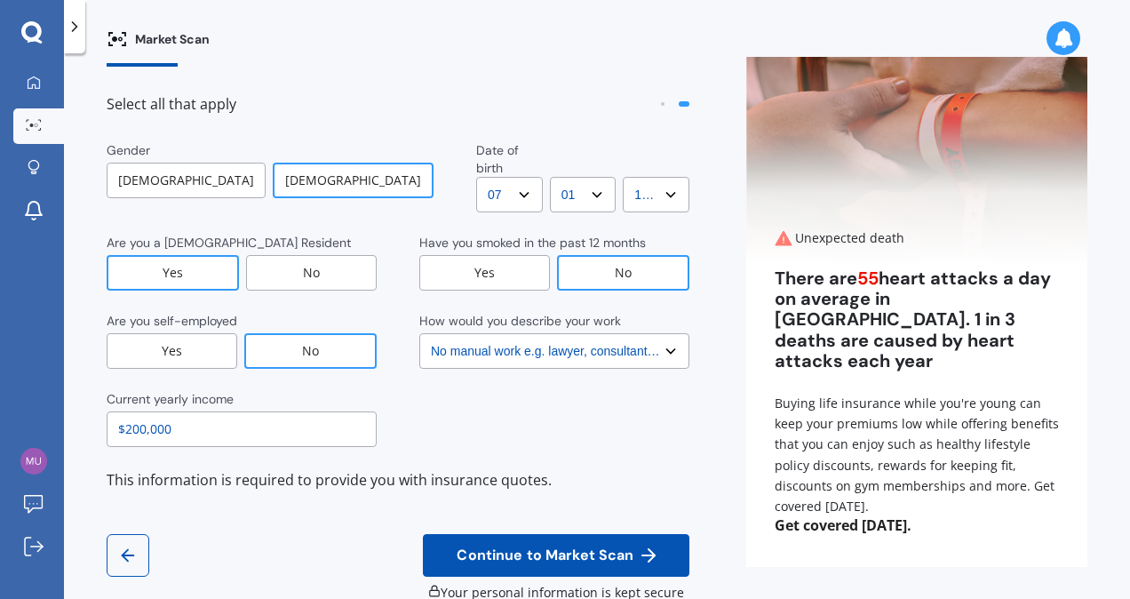
click at [546, 547] on span "Continue to Market Scan" at bounding box center [545, 555] width 184 height 17
